Goal: Task Accomplishment & Management: Manage account settings

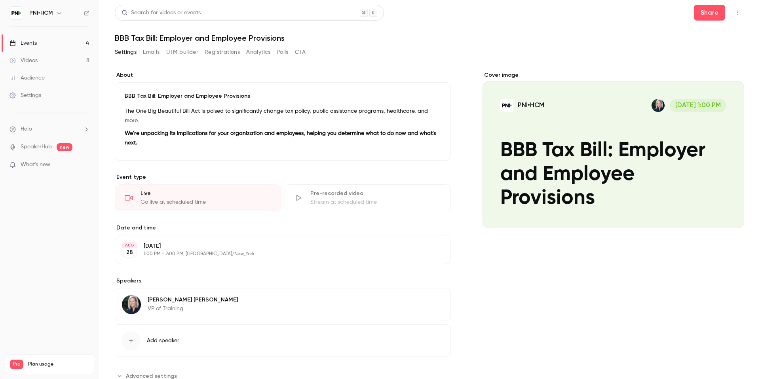
click at [223, 53] on button "Registrations" at bounding box center [222, 52] width 35 height 13
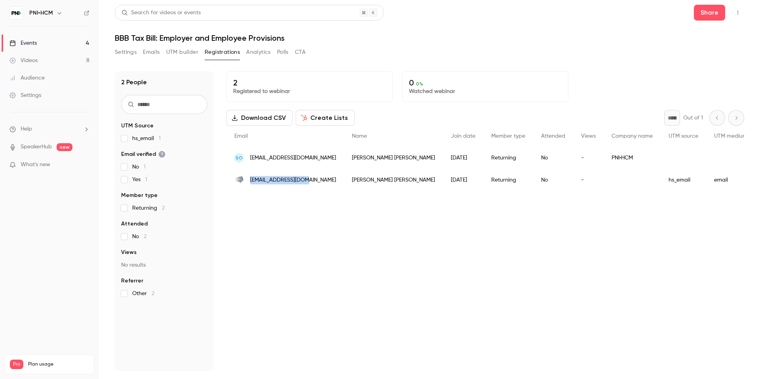
drag, startPoint x: 310, startPoint y: 182, endPoint x: 249, endPoint y: 184, distance: 61.0
click at [249, 184] on div "[EMAIL_ADDRESS][DOMAIN_NAME]" at bounding box center [285, 180] width 118 height 22
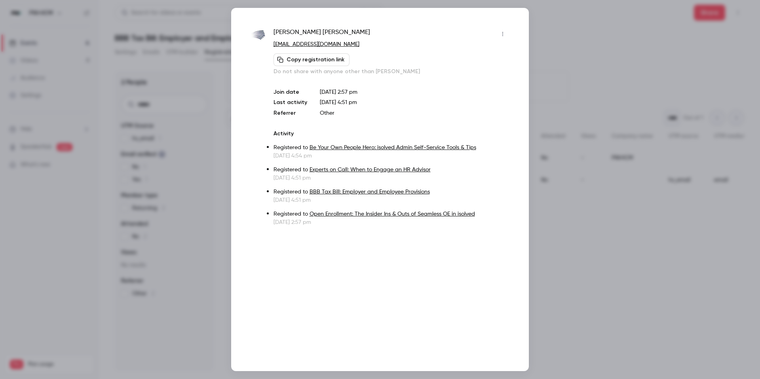
click at [555, 35] on div at bounding box center [380, 189] width 760 height 379
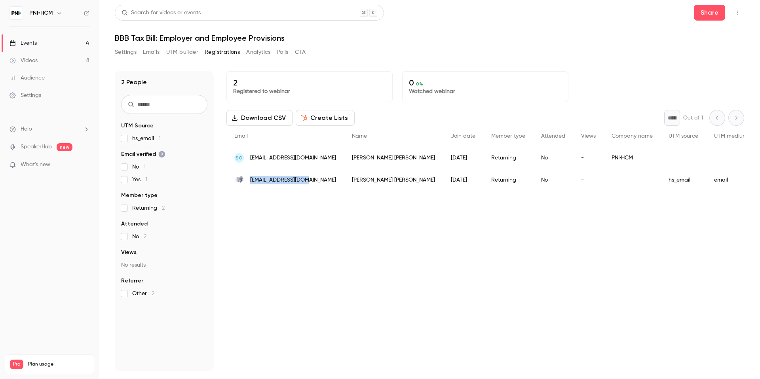
drag, startPoint x: 309, startPoint y: 178, endPoint x: 251, endPoint y: 182, distance: 58.3
click at [251, 182] on div "[EMAIL_ADDRESS][DOMAIN_NAME]" at bounding box center [285, 180] width 118 height 22
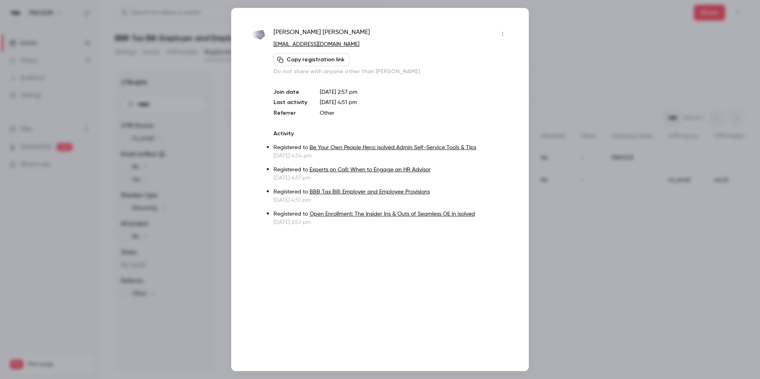
click at [334, 41] on p "[EMAIL_ADDRESS][DOMAIN_NAME]" at bounding box center [390, 44] width 235 height 8
copy div "[EMAIL_ADDRESS][DOMAIN_NAME] Copy registration link"
click at [543, 21] on div at bounding box center [380, 189] width 760 height 379
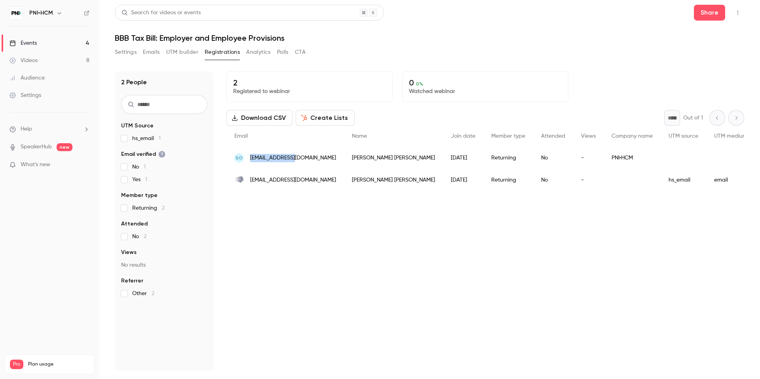
drag, startPoint x: 300, startPoint y: 158, endPoint x: 251, endPoint y: 161, distance: 49.2
click at [251, 161] on div "SO [EMAIL_ADDRESS][DOMAIN_NAME]" at bounding box center [285, 158] width 118 height 22
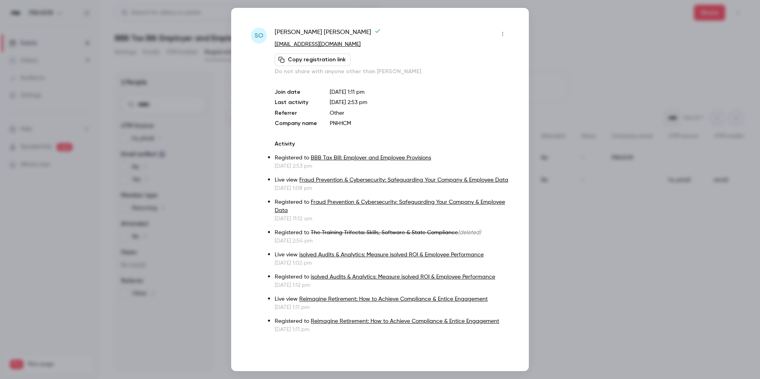
click at [324, 44] on p "[EMAIL_ADDRESS][DOMAIN_NAME]" at bounding box center [392, 44] width 234 height 8
copy div "[EMAIL_ADDRESS][DOMAIN_NAME] Copy registration link"
